Goal: Task Accomplishment & Management: Use online tool/utility

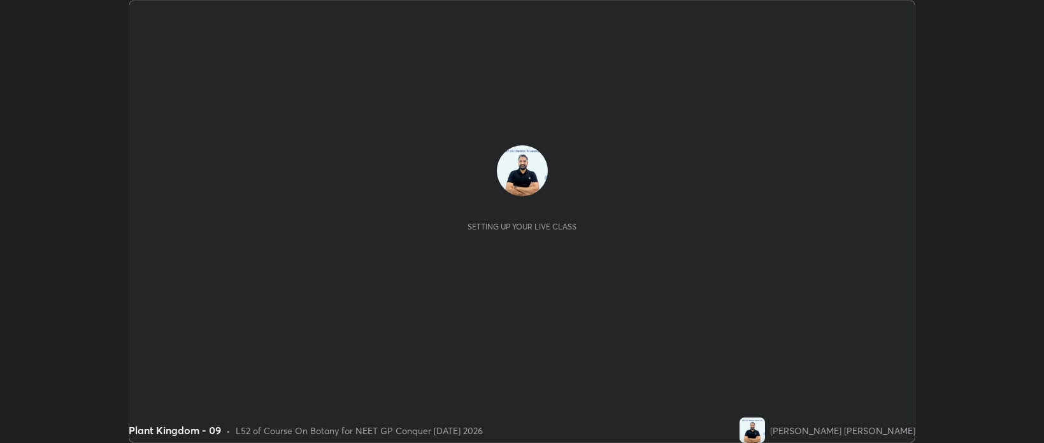
scroll to position [443, 1043]
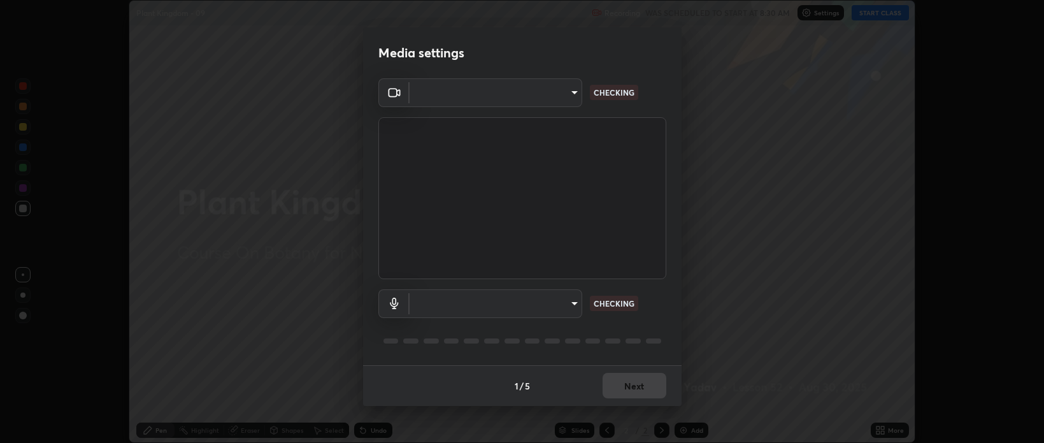
type input "8c90f4516c4f1fe215e16ac4106d0544ad29d1e45a285e5d46aed45d6a45d61a"
type input "default"
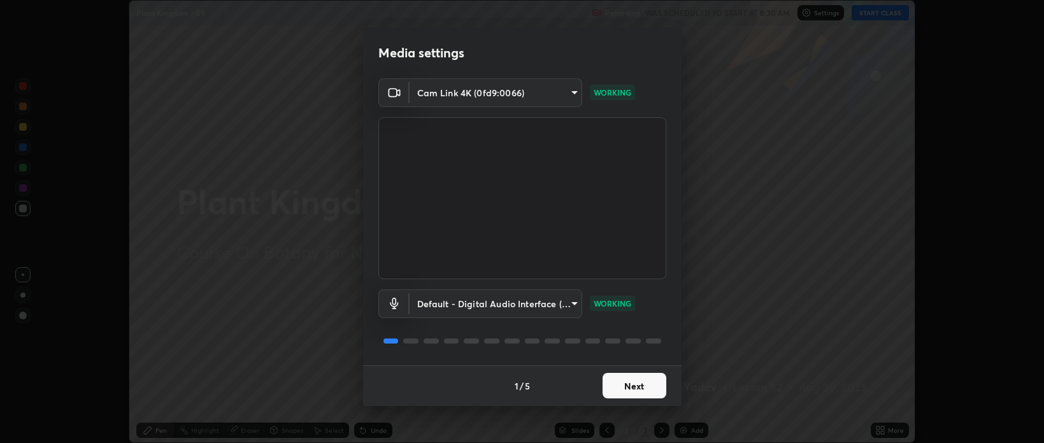
click at [634, 387] on button "Next" at bounding box center [634, 385] width 64 height 25
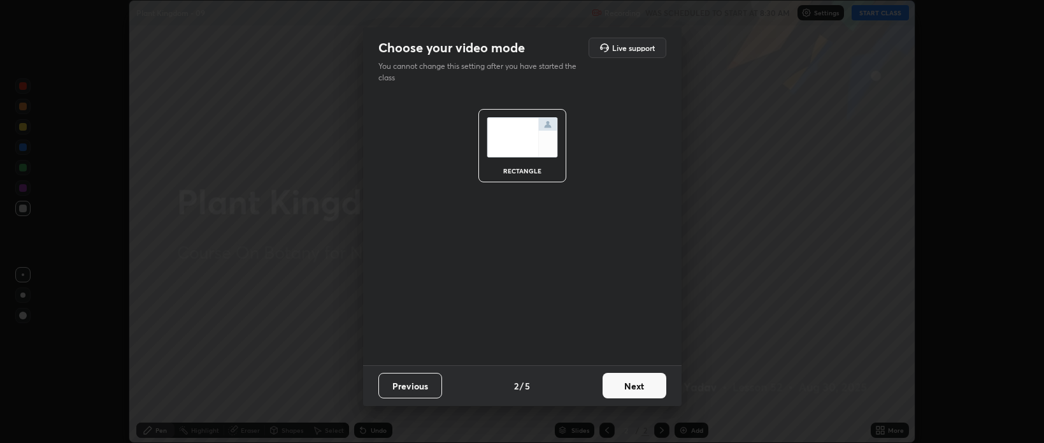
click at [635, 387] on button "Next" at bounding box center [634, 385] width 64 height 25
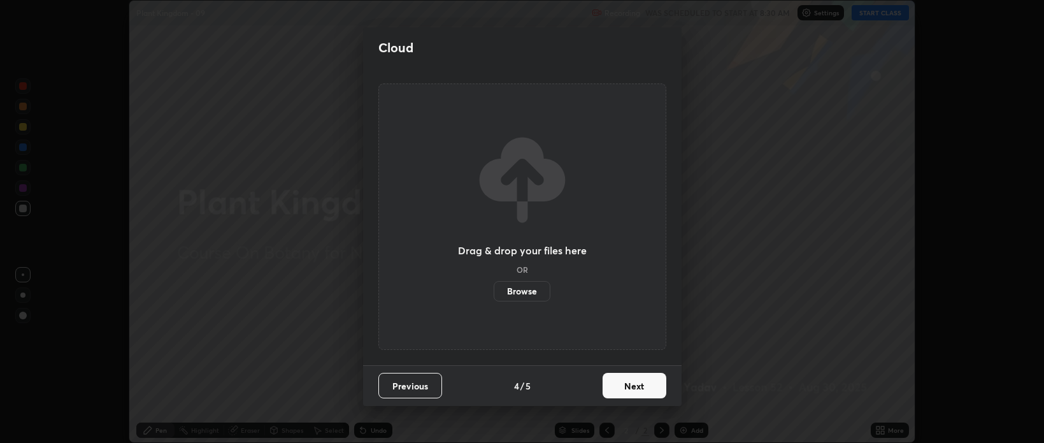
click at [637, 387] on button "Next" at bounding box center [634, 385] width 64 height 25
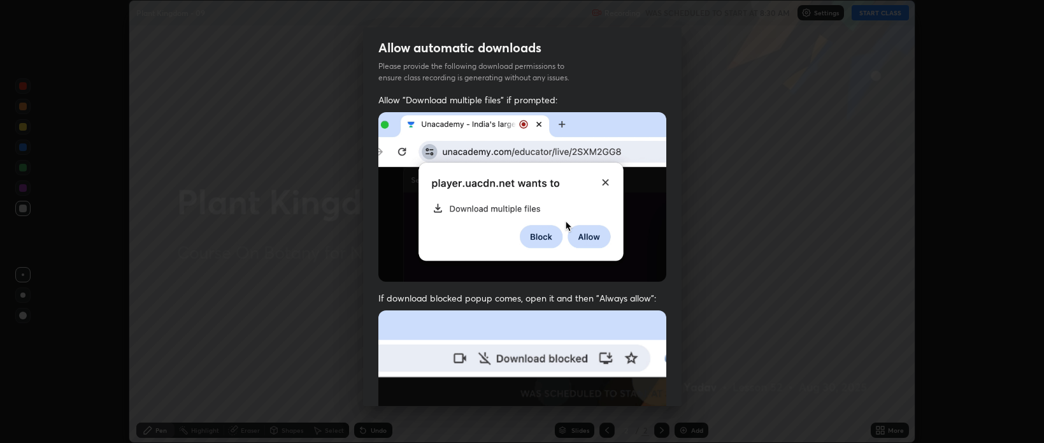
click at [639, 386] on img at bounding box center [522, 449] width 288 height 278
click at [636, 390] on img at bounding box center [522, 449] width 288 height 278
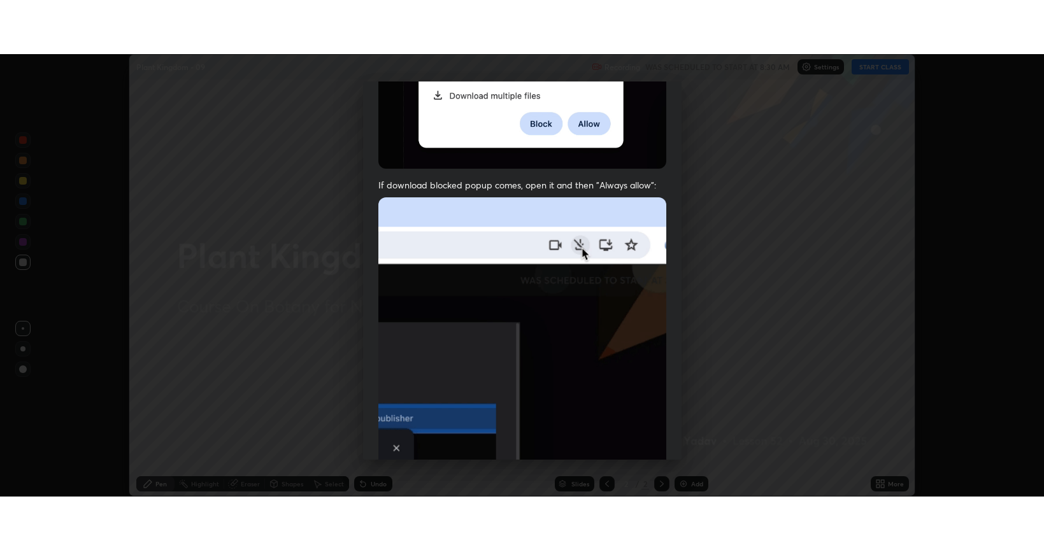
scroll to position [258, 0]
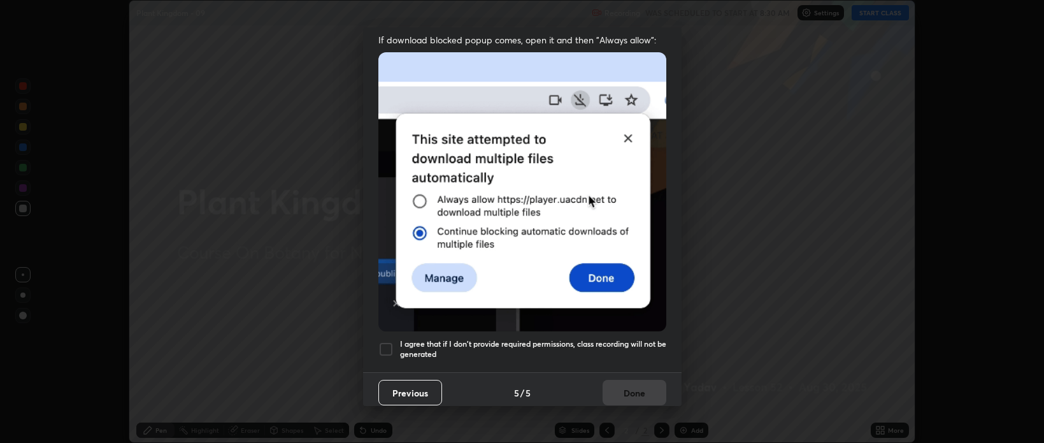
click at [389, 341] on div at bounding box center [385, 348] width 15 height 15
click at [630, 386] on button "Done" at bounding box center [634, 392] width 64 height 25
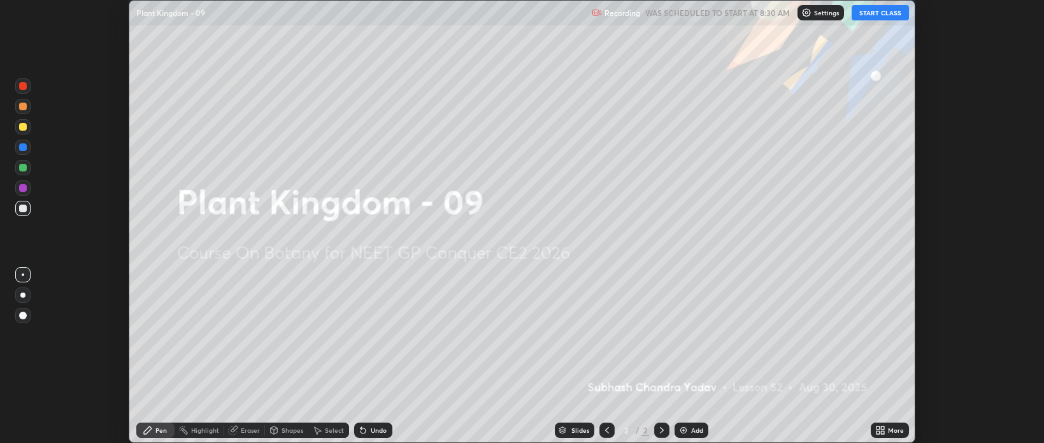
click at [871, 15] on button "START CLASS" at bounding box center [879, 12] width 57 height 15
click at [878, 429] on icon at bounding box center [877, 427] width 3 height 3
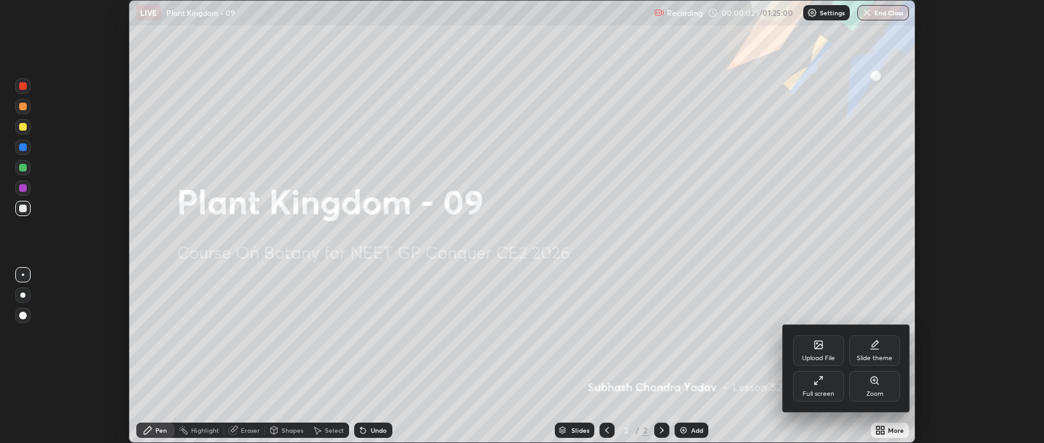
click at [818, 381] on icon at bounding box center [818, 380] width 10 height 10
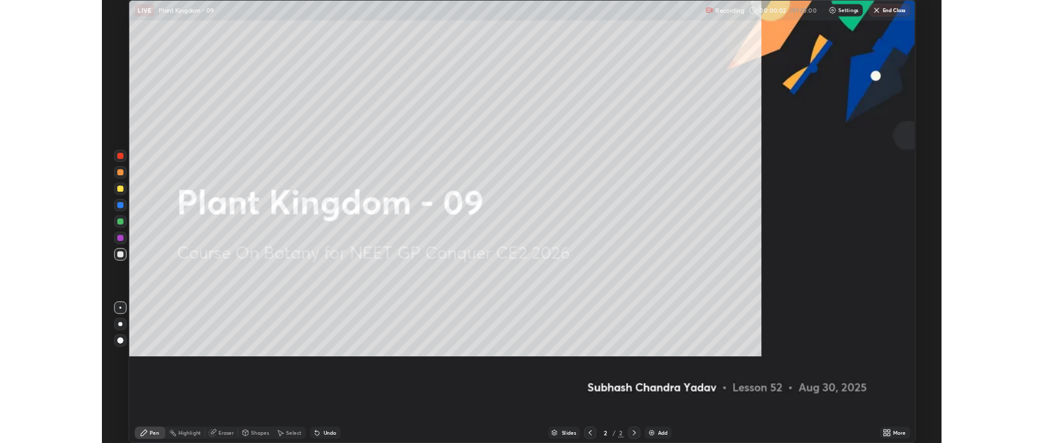
scroll to position [550, 1044]
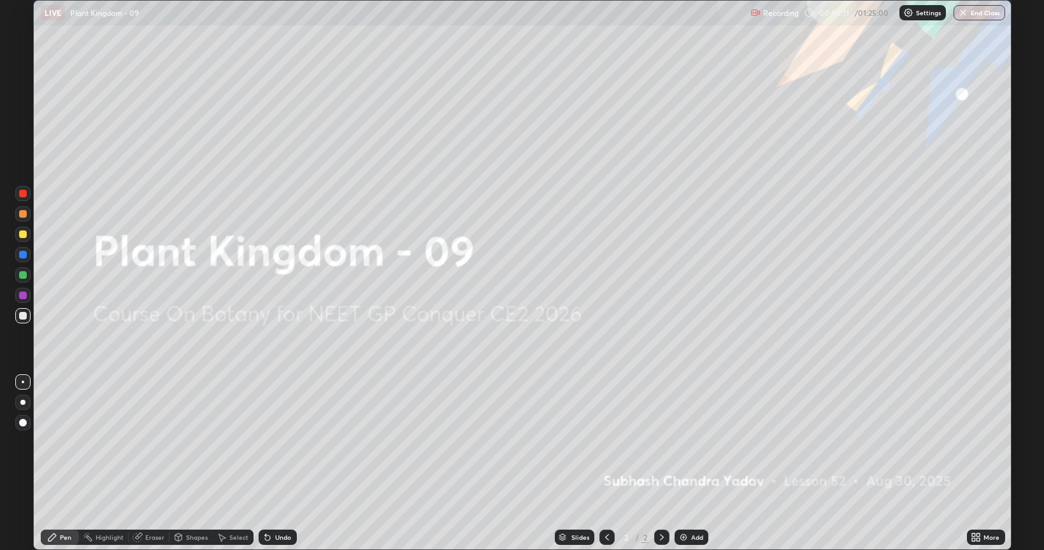
click at [685, 442] on img at bounding box center [683, 537] width 10 height 10
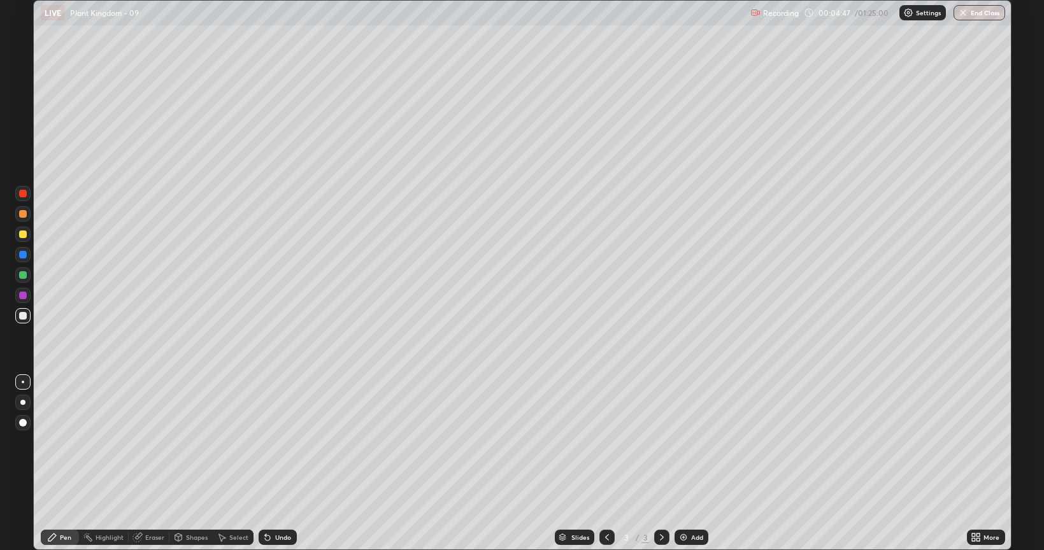
click at [681, 442] on img at bounding box center [683, 537] width 10 height 10
click at [606, 442] on icon at bounding box center [607, 537] width 10 height 10
click at [974, 442] on icon at bounding box center [973, 535] width 3 height 3
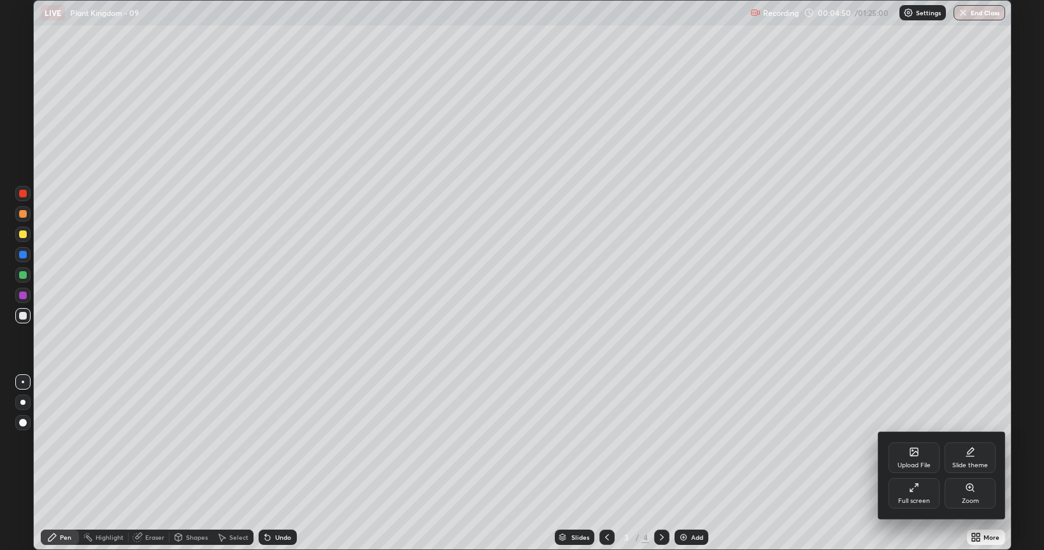
click at [918, 442] on icon at bounding box center [914, 488] width 10 height 10
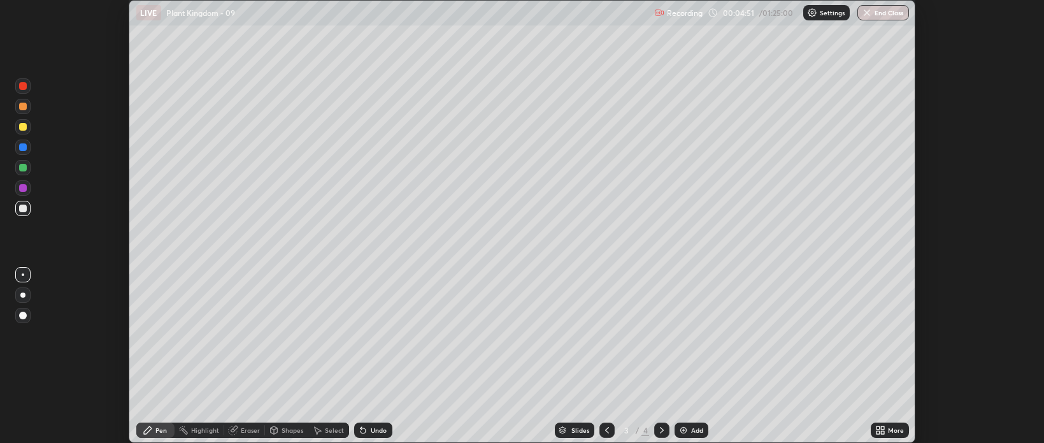
scroll to position [63239, 62638]
